Goal: Communication & Community: Answer question/provide support

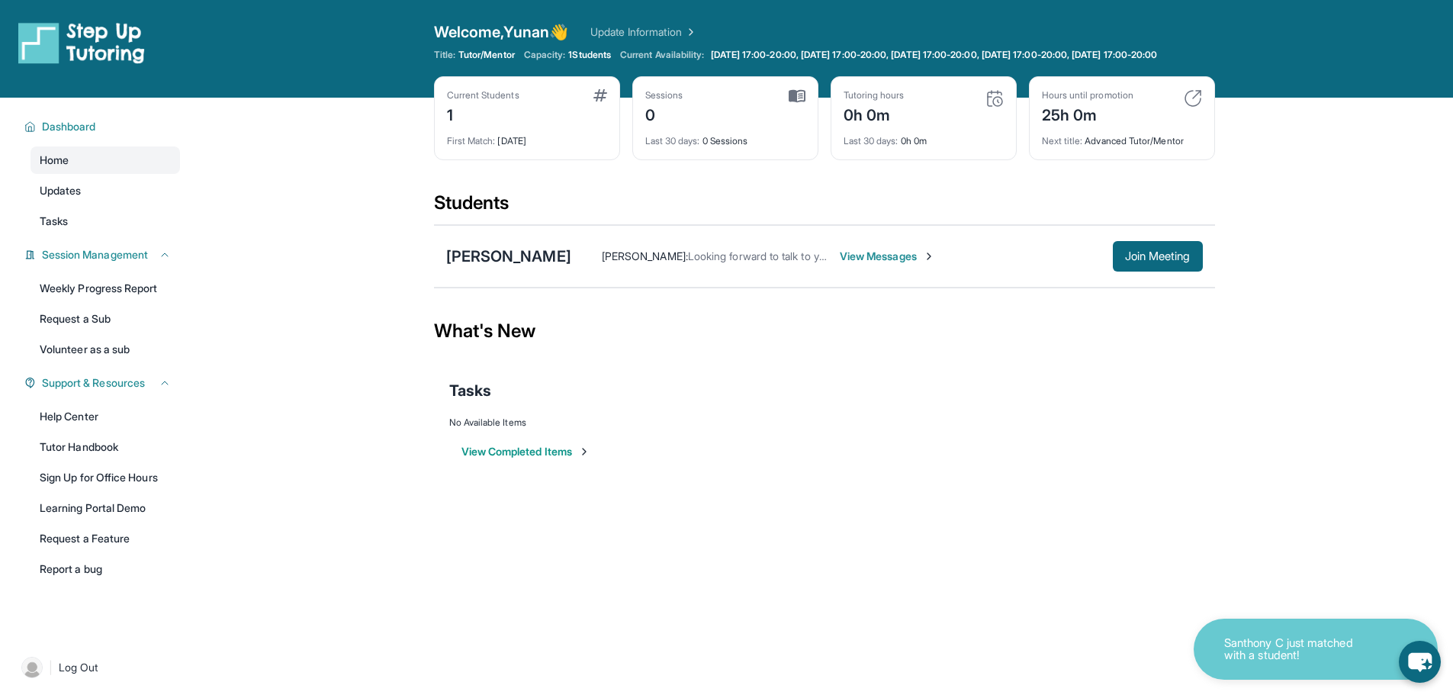
click at [856, 264] on span "View Messages" at bounding box center [887, 256] width 95 height 15
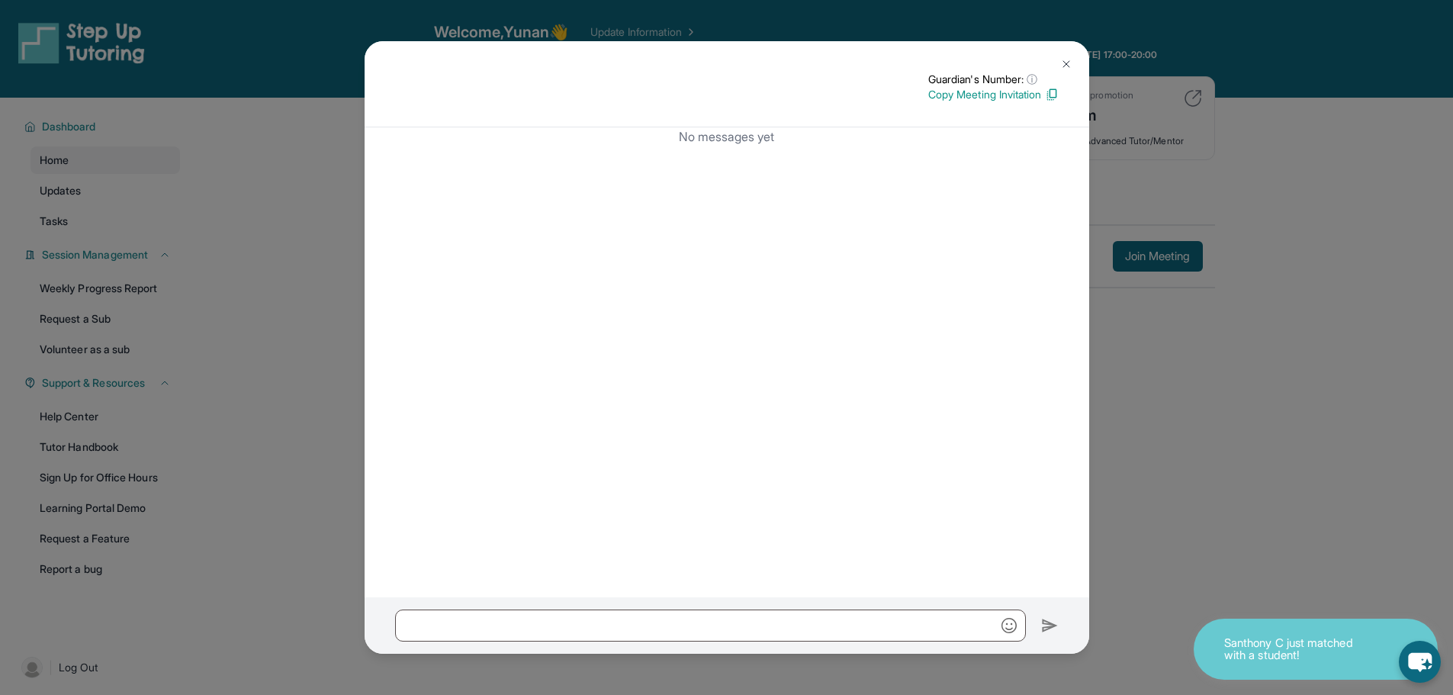
click at [1067, 66] on img at bounding box center [1066, 64] width 12 height 12
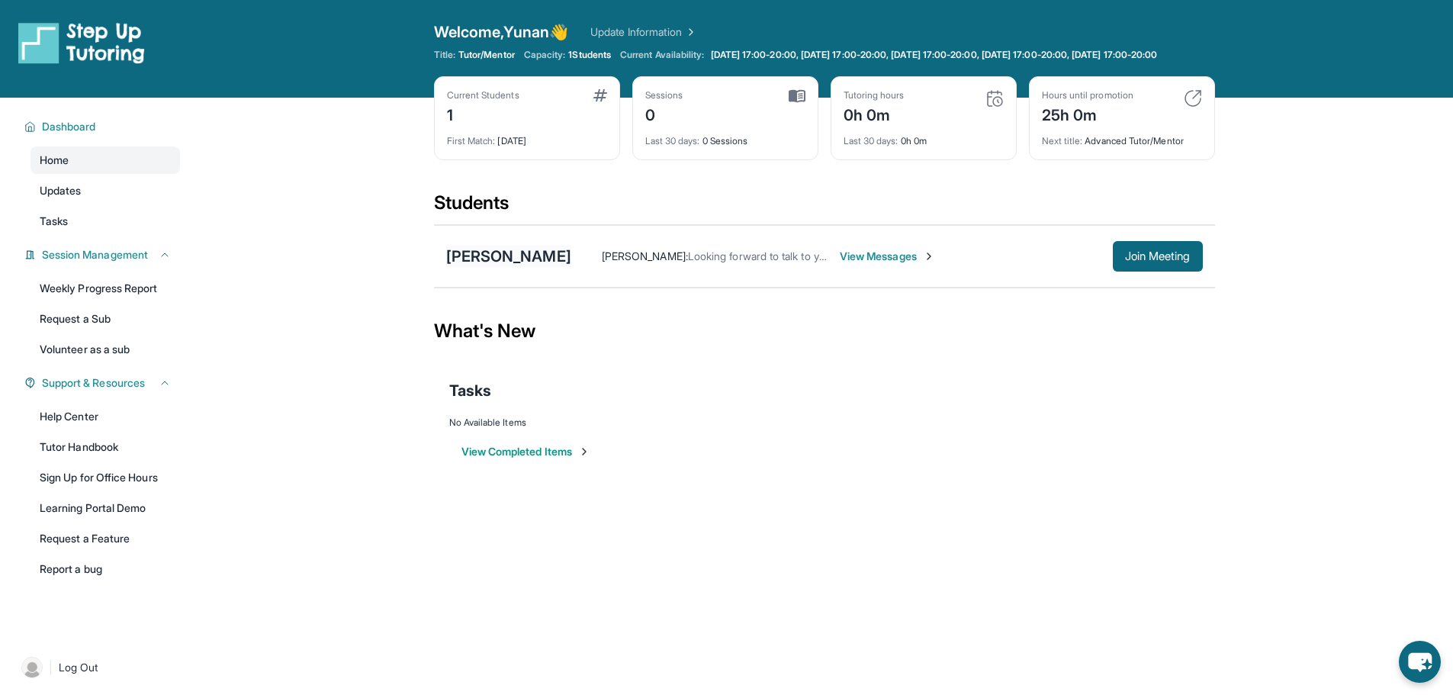
click at [501, 267] on div "[PERSON_NAME]" at bounding box center [508, 256] width 125 height 21
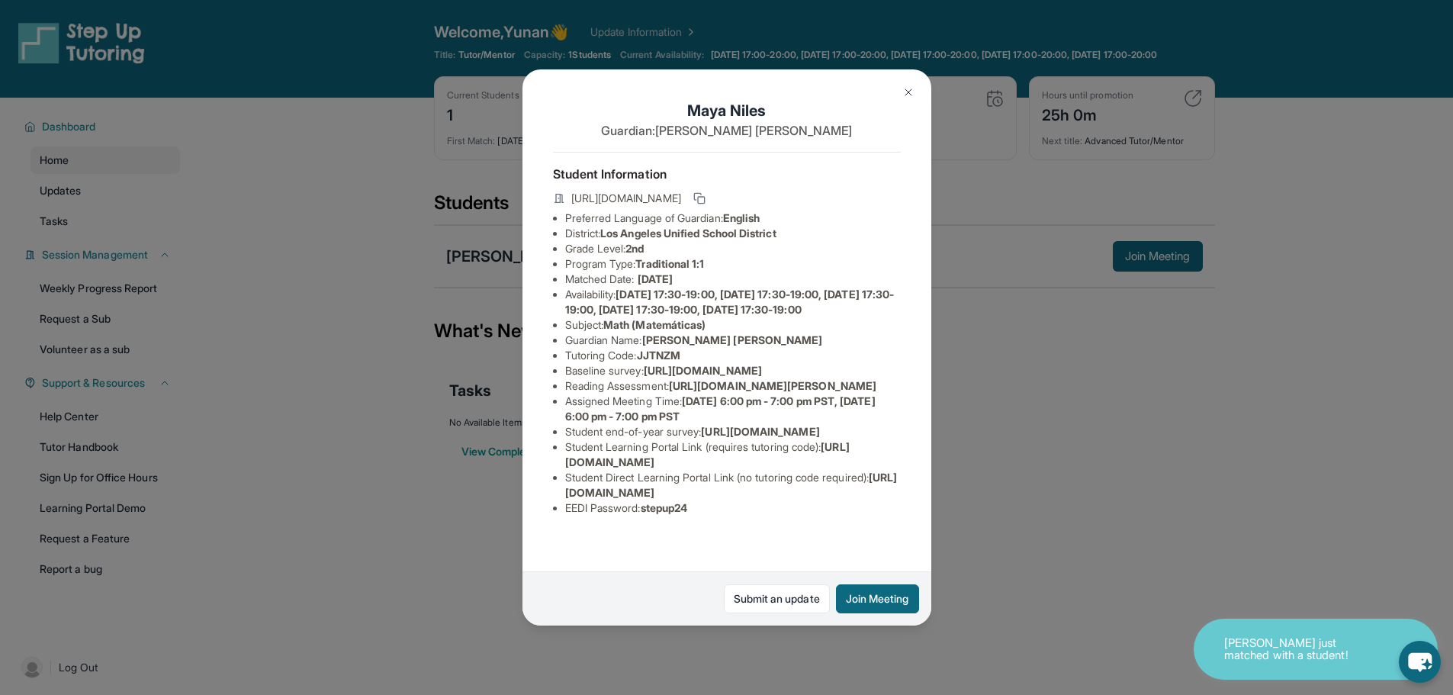
click at [909, 99] on button at bounding box center [908, 92] width 31 height 31
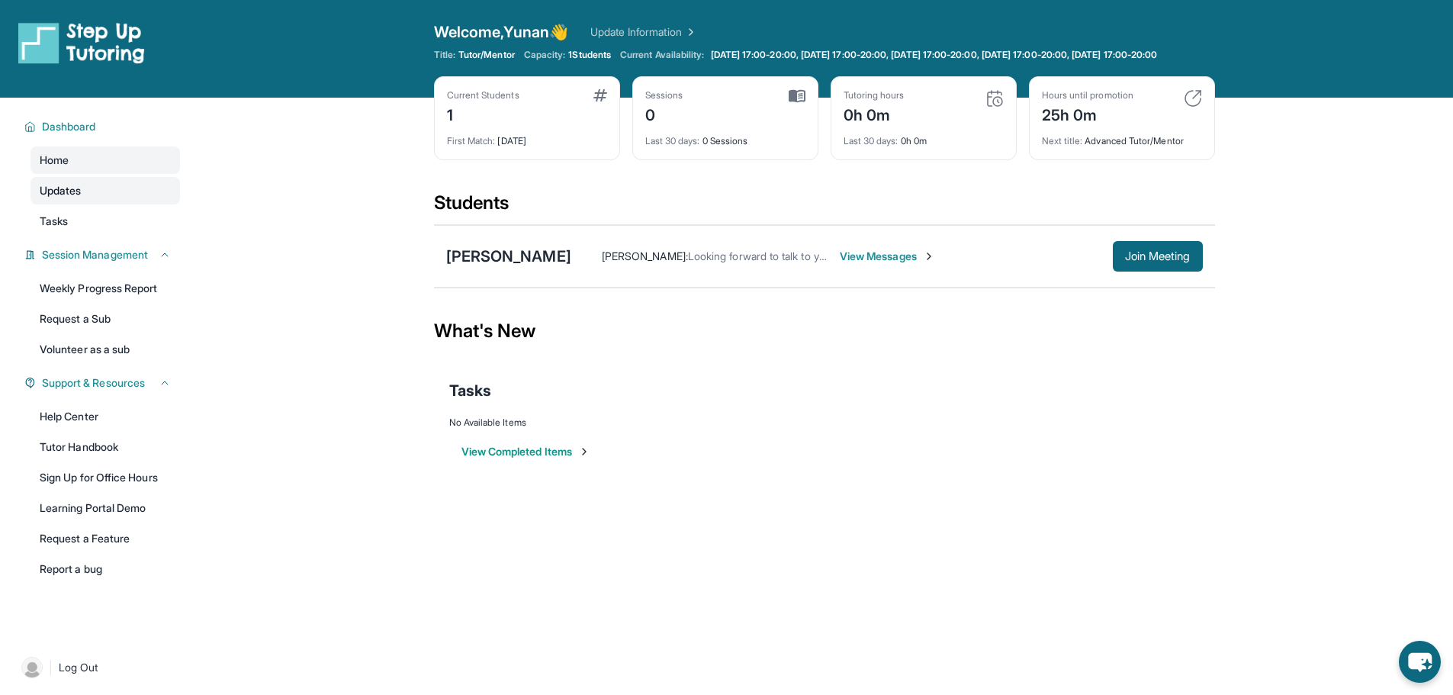
click at [107, 204] on link "Updates" at bounding box center [105, 190] width 149 height 27
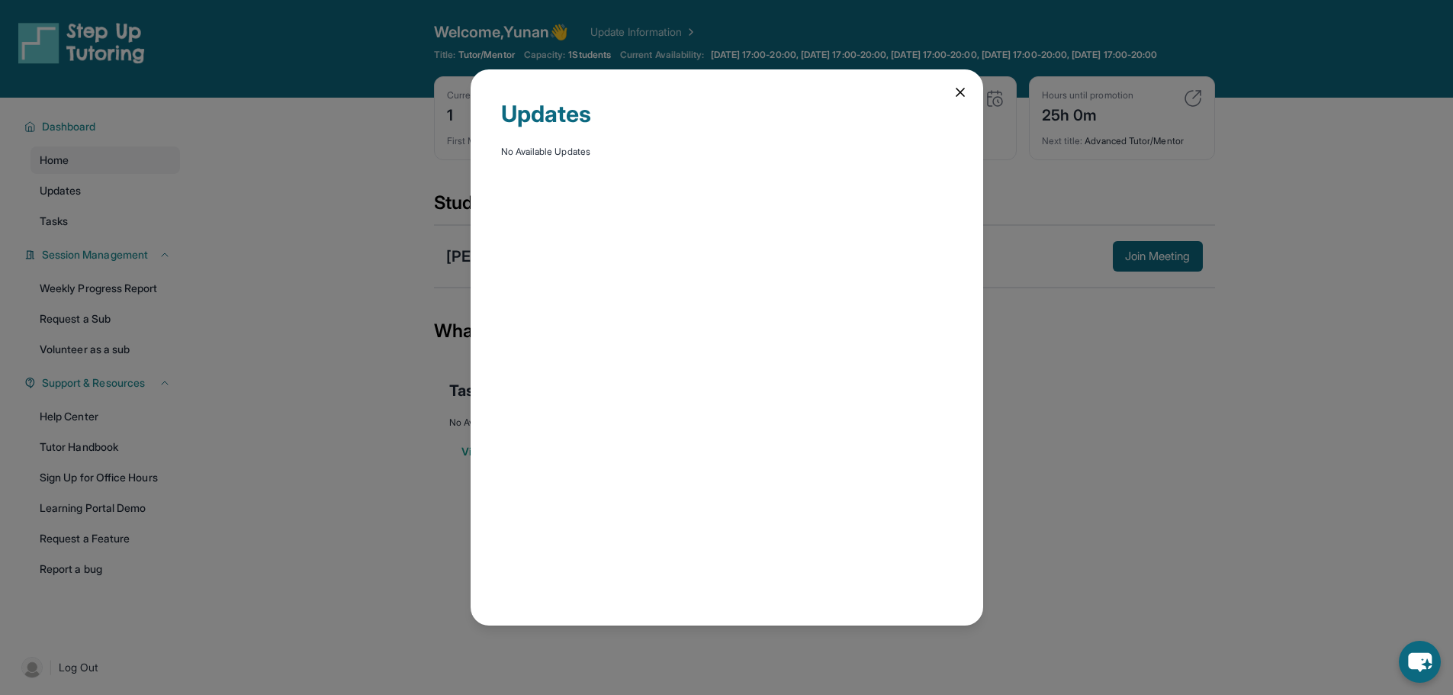
click at [962, 85] on icon at bounding box center [959, 92] width 15 height 15
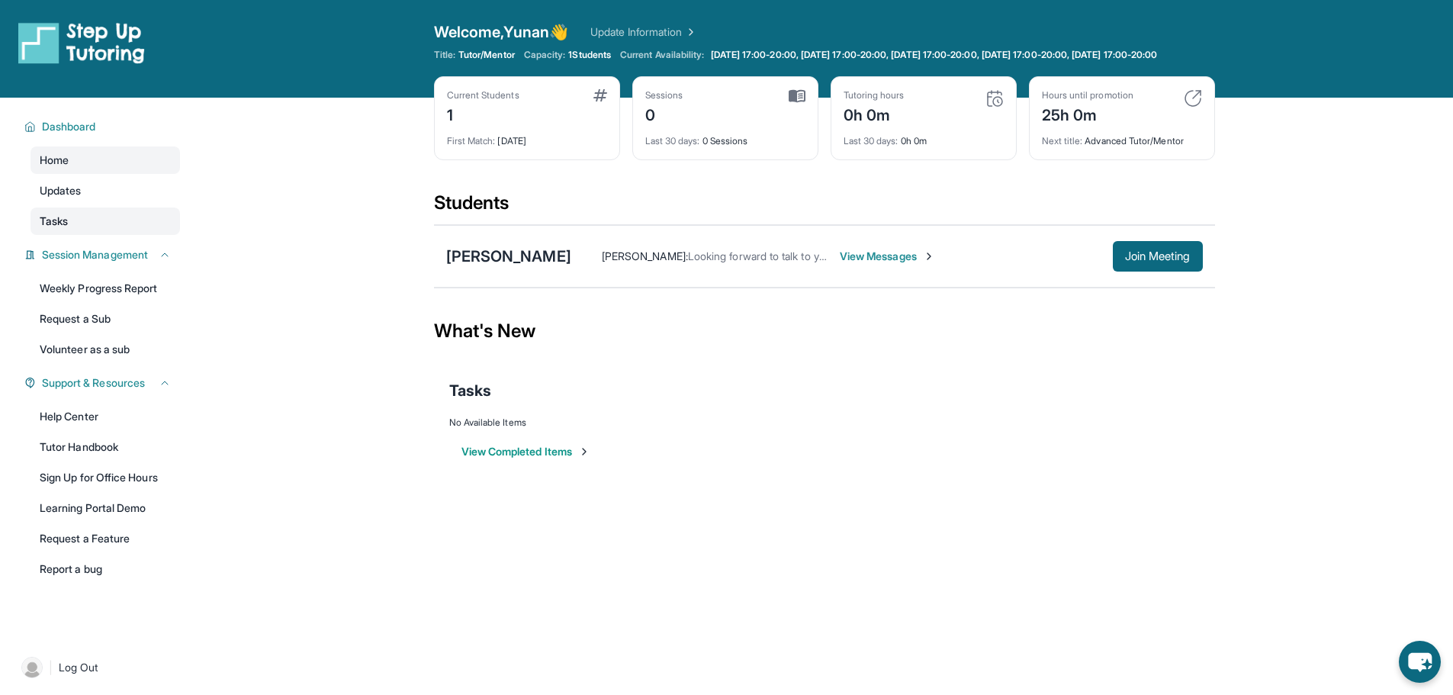
click at [80, 220] on link "Tasks" at bounding box center [105, 220] width 149 height 27
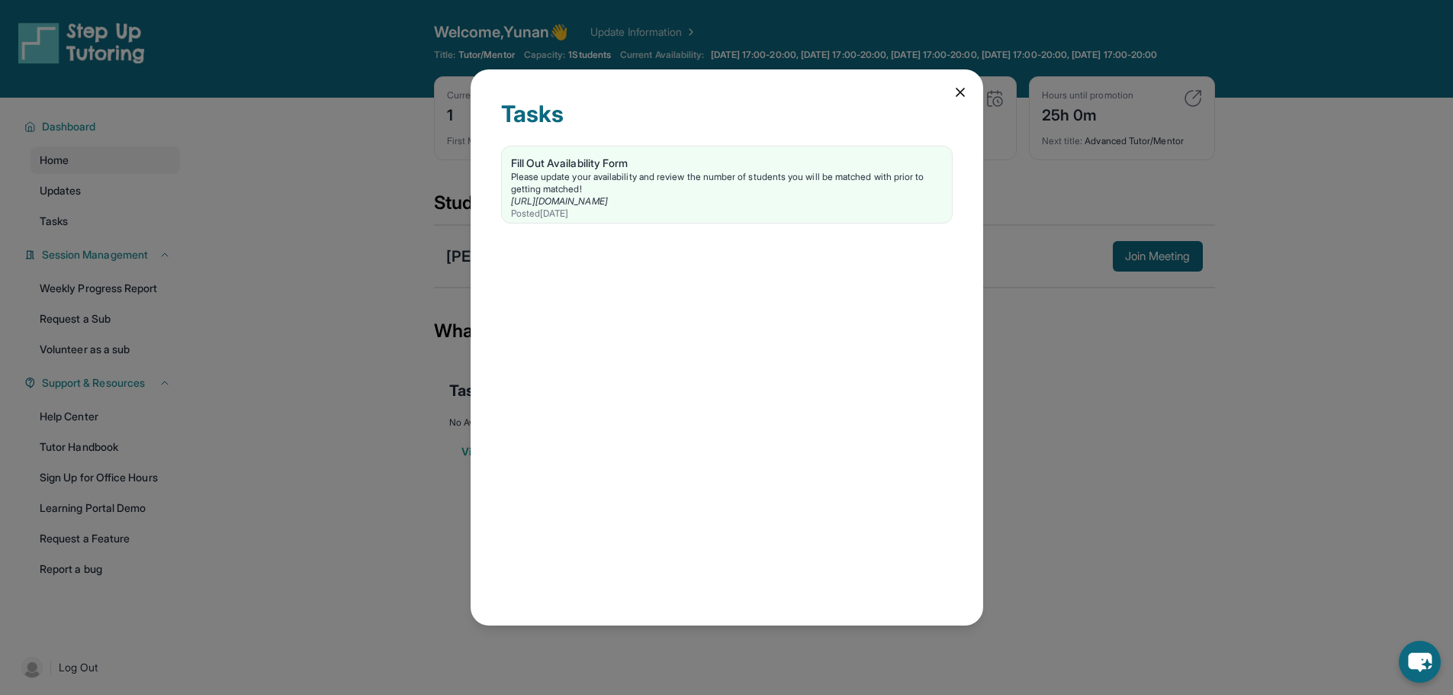
click at [953, 91] on icon at bounding box center [959, 92] width 15 height 15
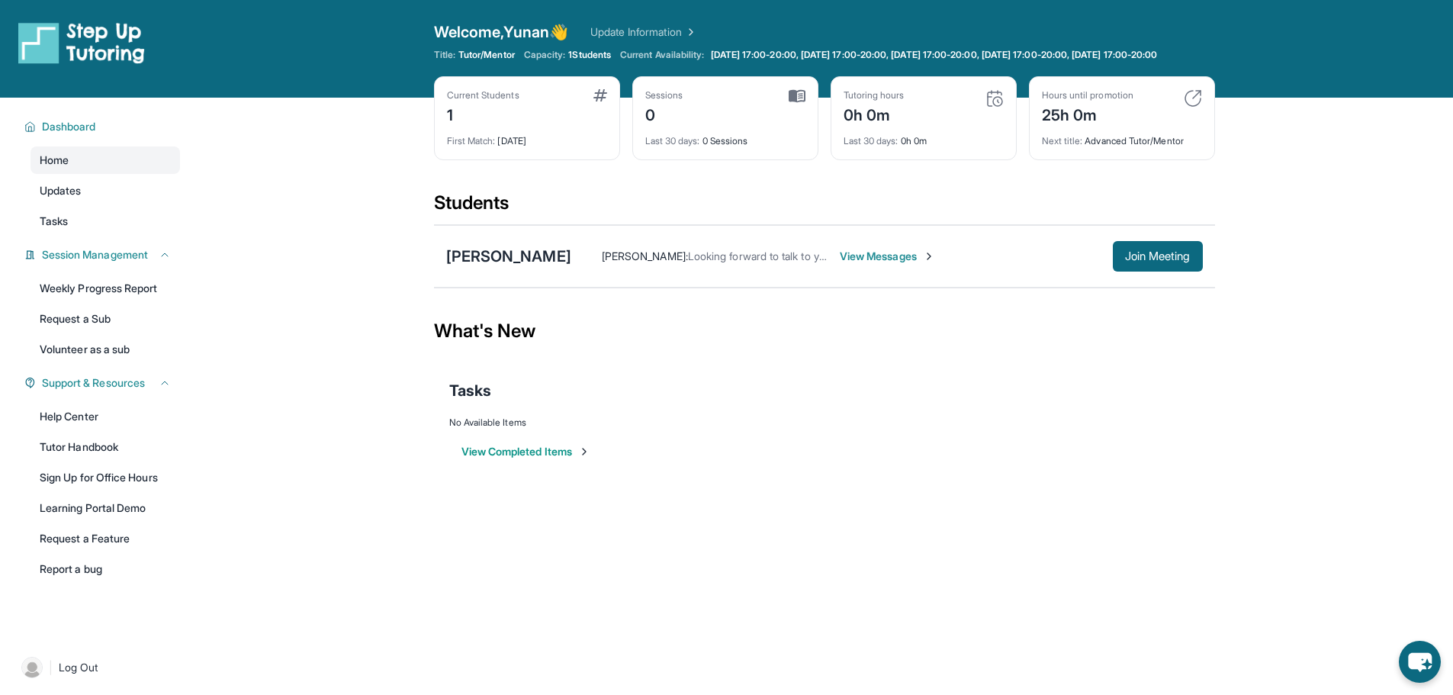
click at [854, 264] on span "View Messages" at bounding box center [887, 256] width 95 height 15
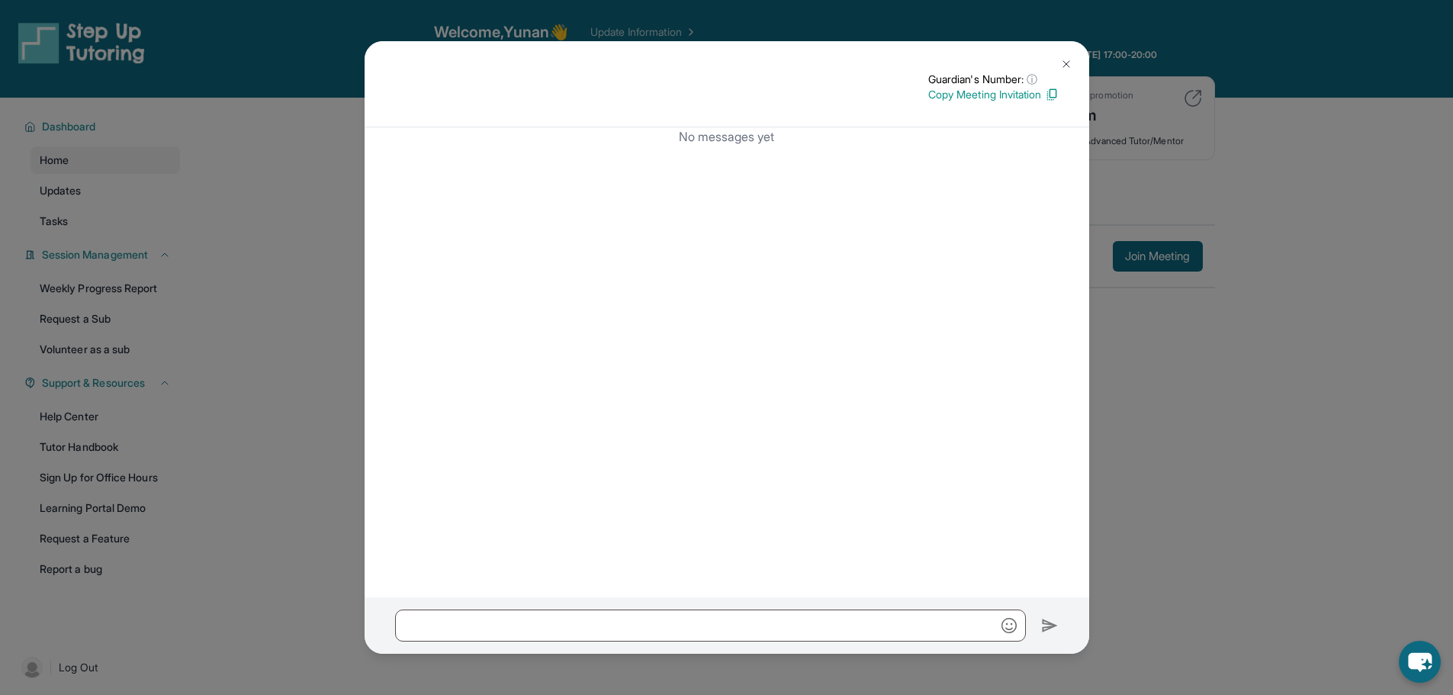
click at [1068, 58] on img at bounding box center [1066, 64] width 12 height 12
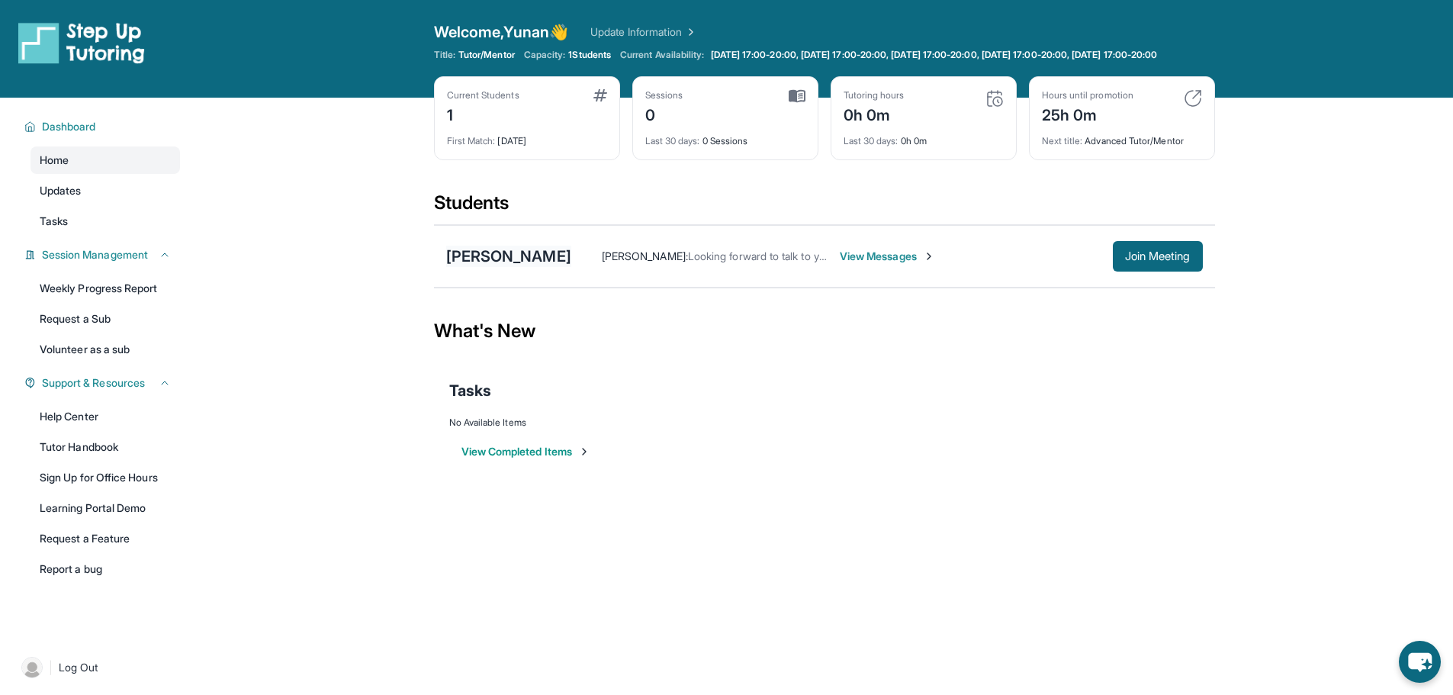
click at [488, 267] on div "[PERSON_NAME]" at bounding box center [508, 256] width 125 height 21
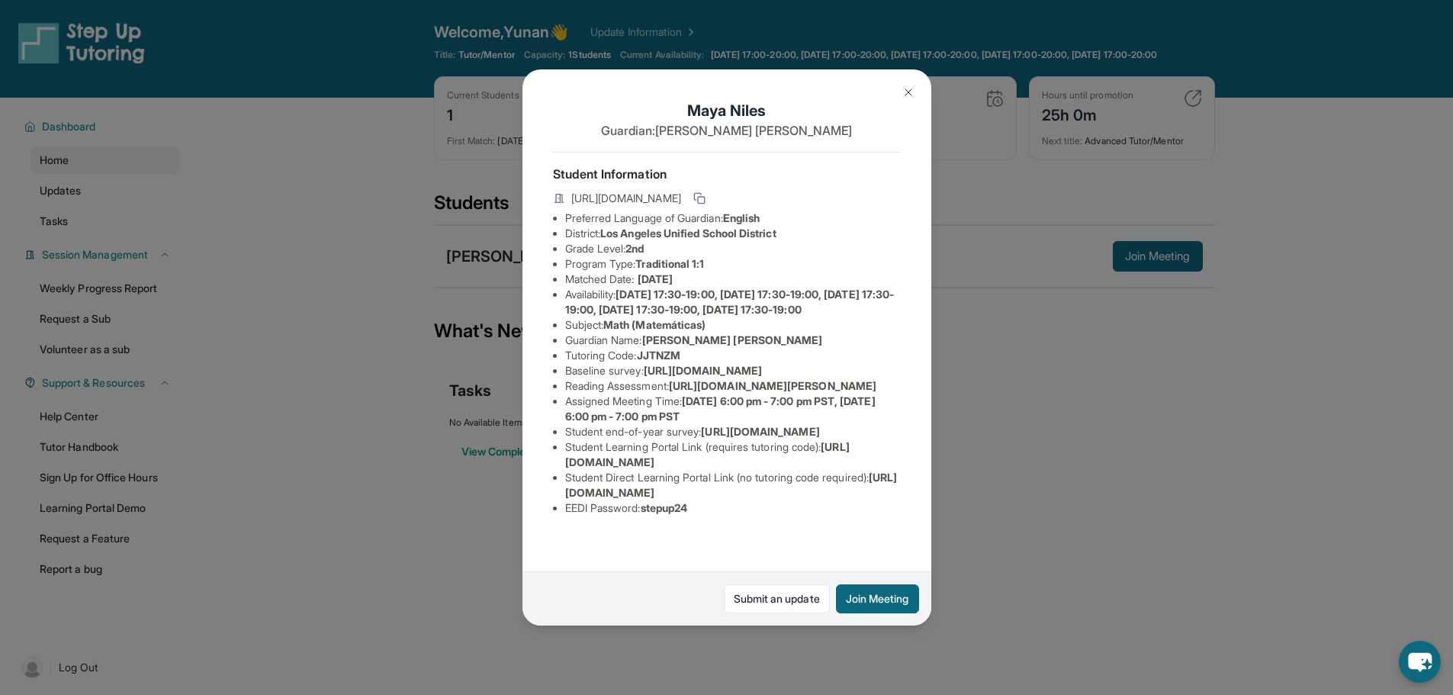
click at [914, 89] on button at bounding box center [908, 92] width 31 height 31
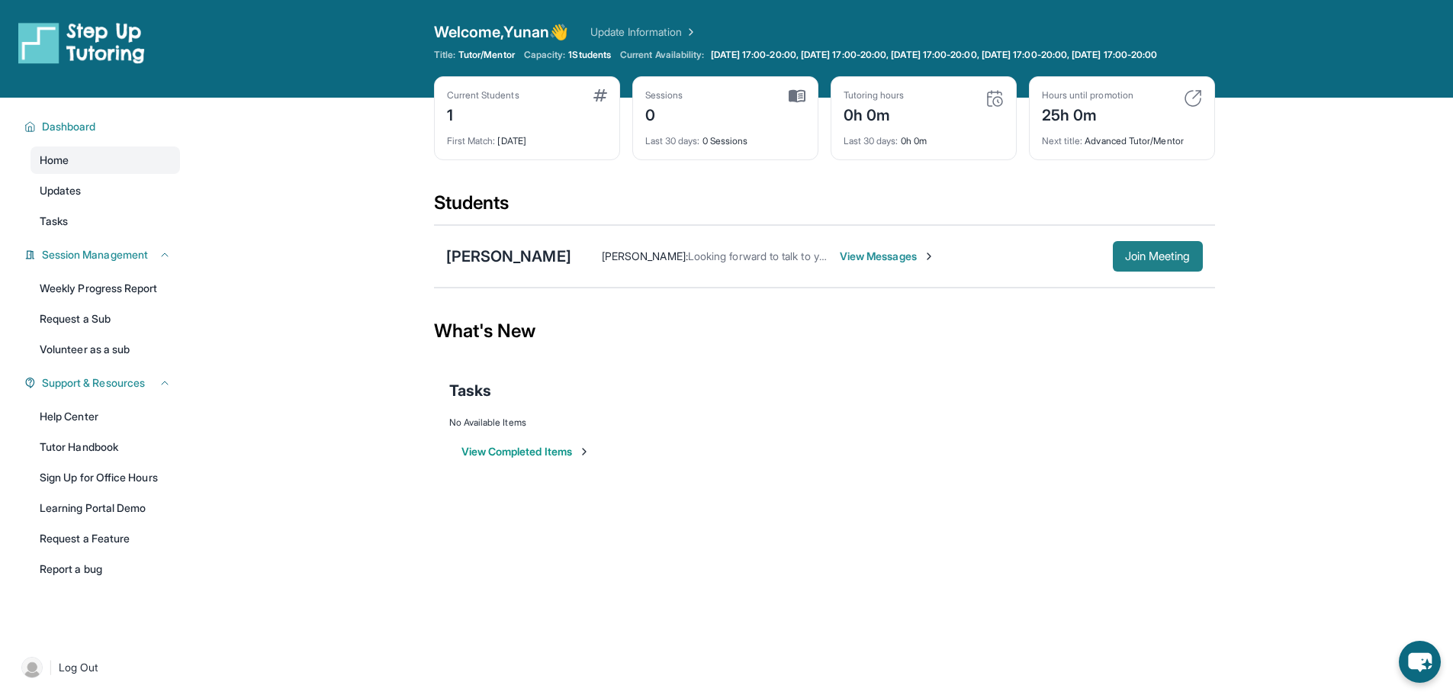
click at [1168, 261] on span "Join Meeting" at bounding box center [1158, 256] width 66 height 9
click at [501, 264] on div "[PERSON_NAME]" at bounding box center [508, 256] width 125 height 21
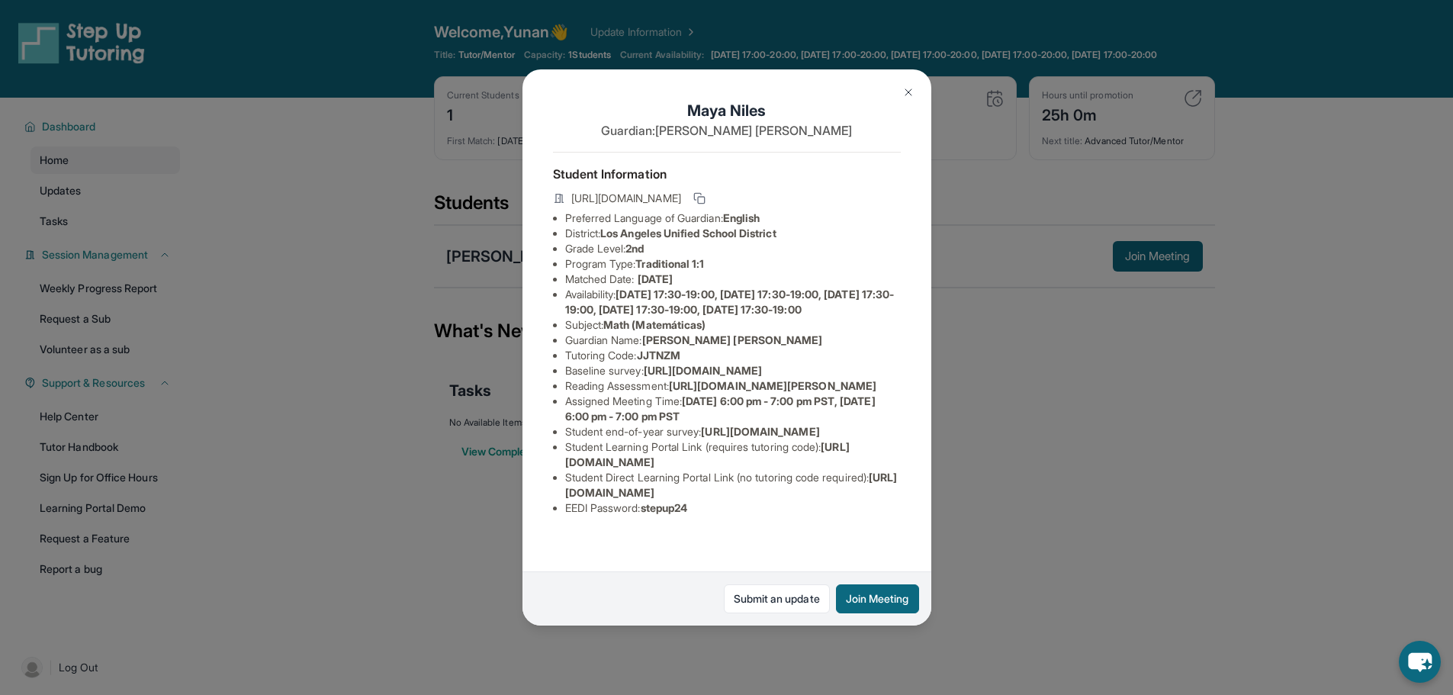
scroll to position [140, 0]
click at [907, 92] on img at bounding box center [908, 92] width 12 height 12
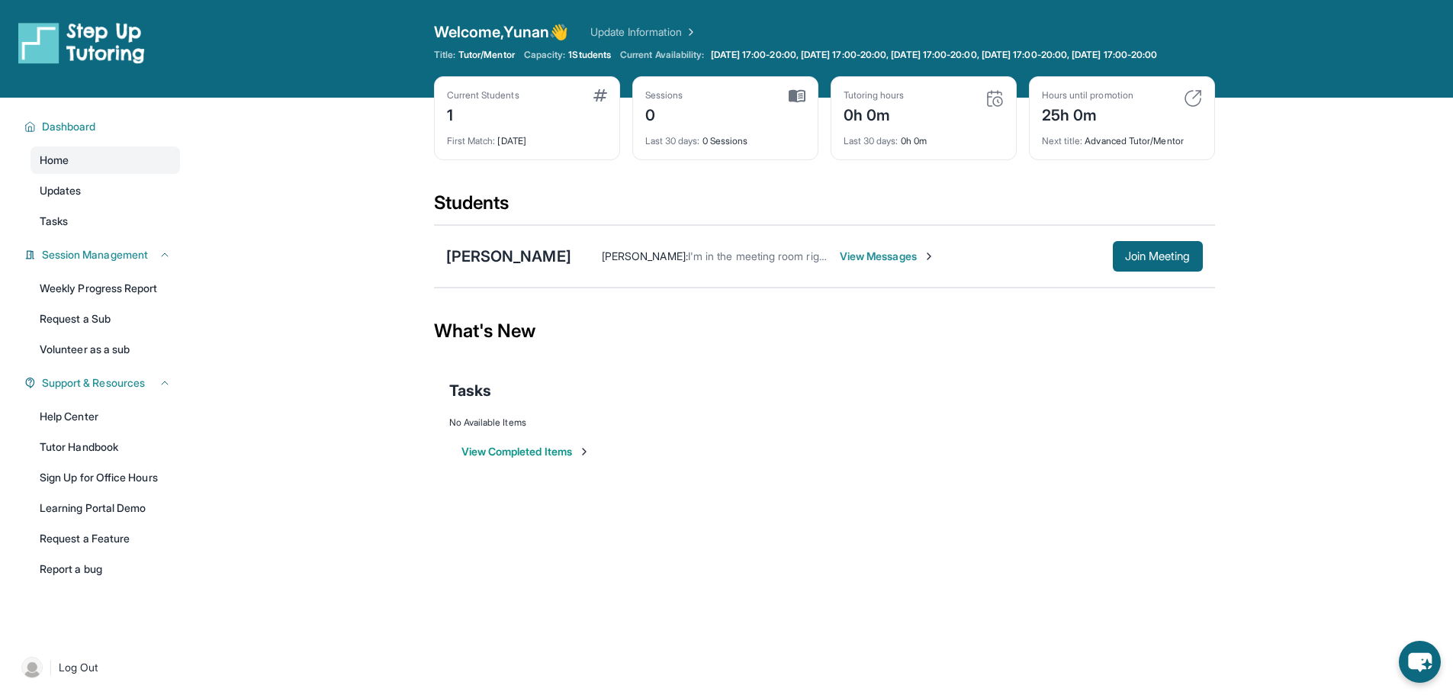
click at [862, 264] on span "View Messages" at bounding box center [887, 256] width 95 height 15
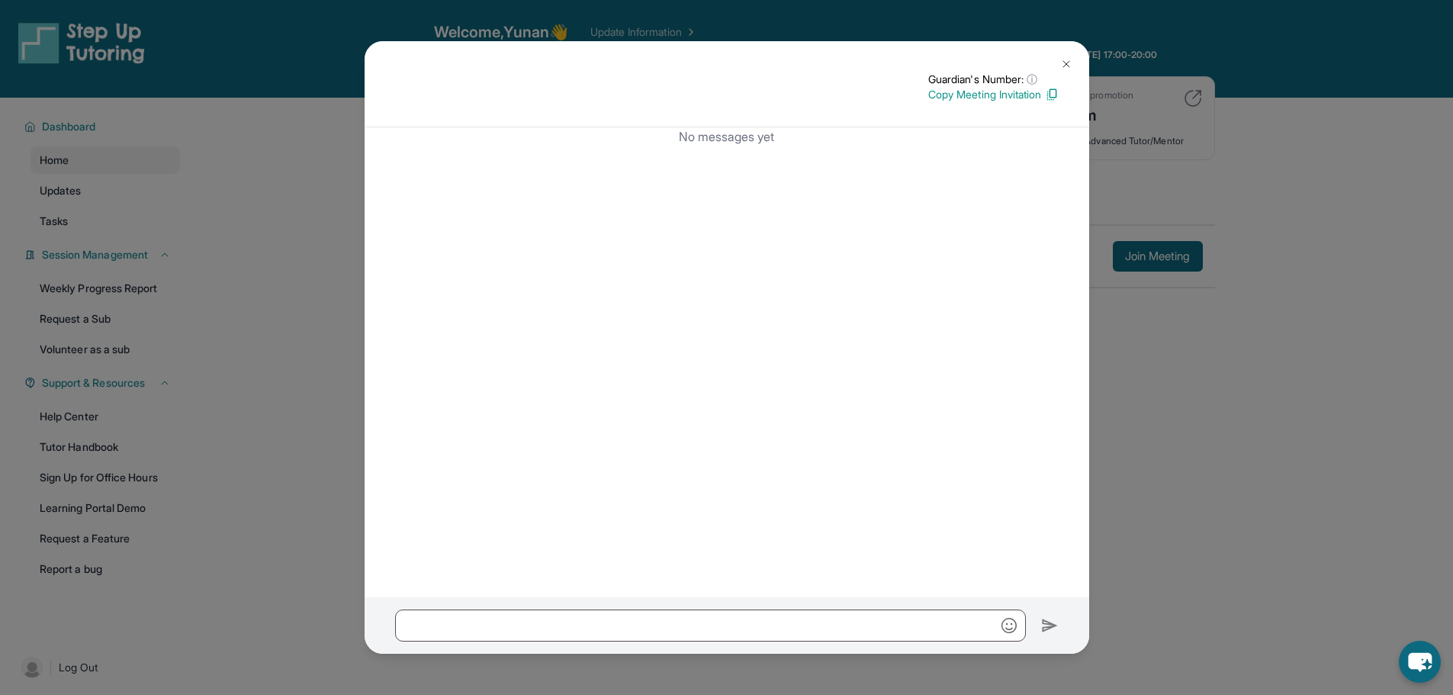
click at [1071, 59] on img at bounding box center [1066, 64] width 12 height 12
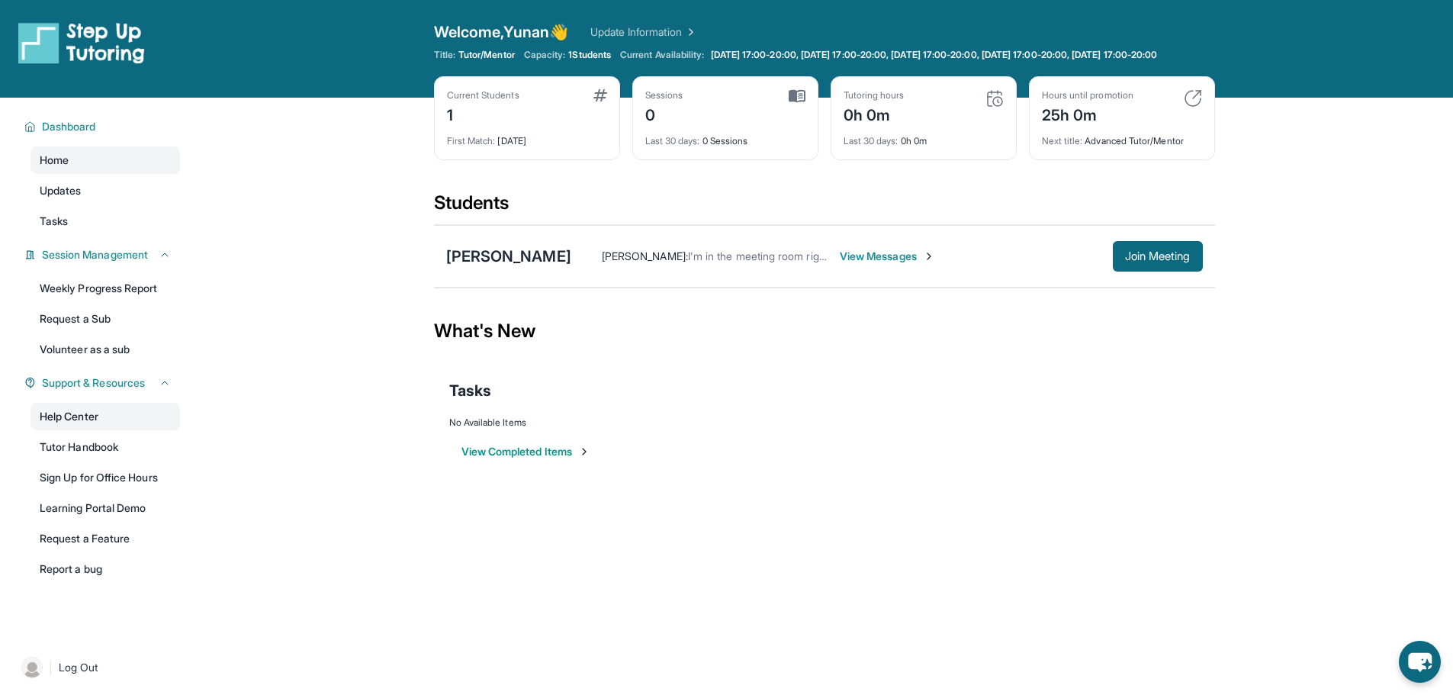
click at [92, 430] on link "Help Center" at bounding box center [105, 416] width 149 height 27
